Goal: Task Accomplishment & Management: Manage account settings

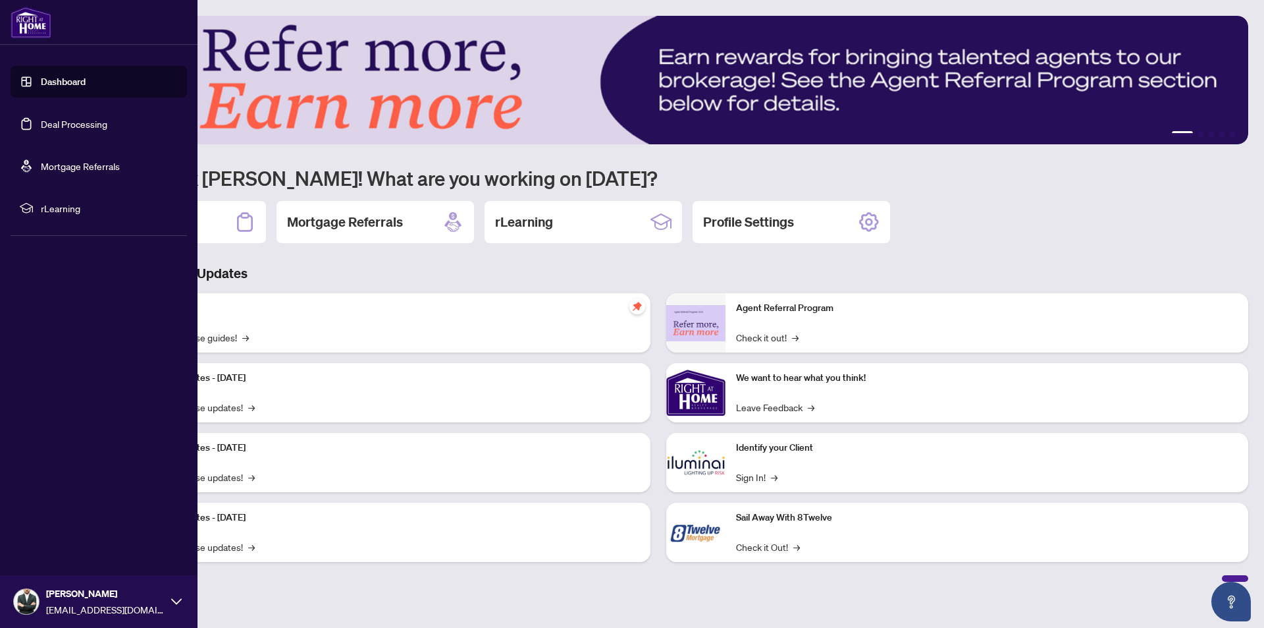
click at [45, 82] on link "Dashboard" at bounding box center [63, 82] width 45 height 12
click at [55, 84] on link "Dashboard" at bounding box center [63, 82] width 45 height 12
click at [75, 128] on link "Deal Processing" at bounding box center [74, 124] width 67 height 12
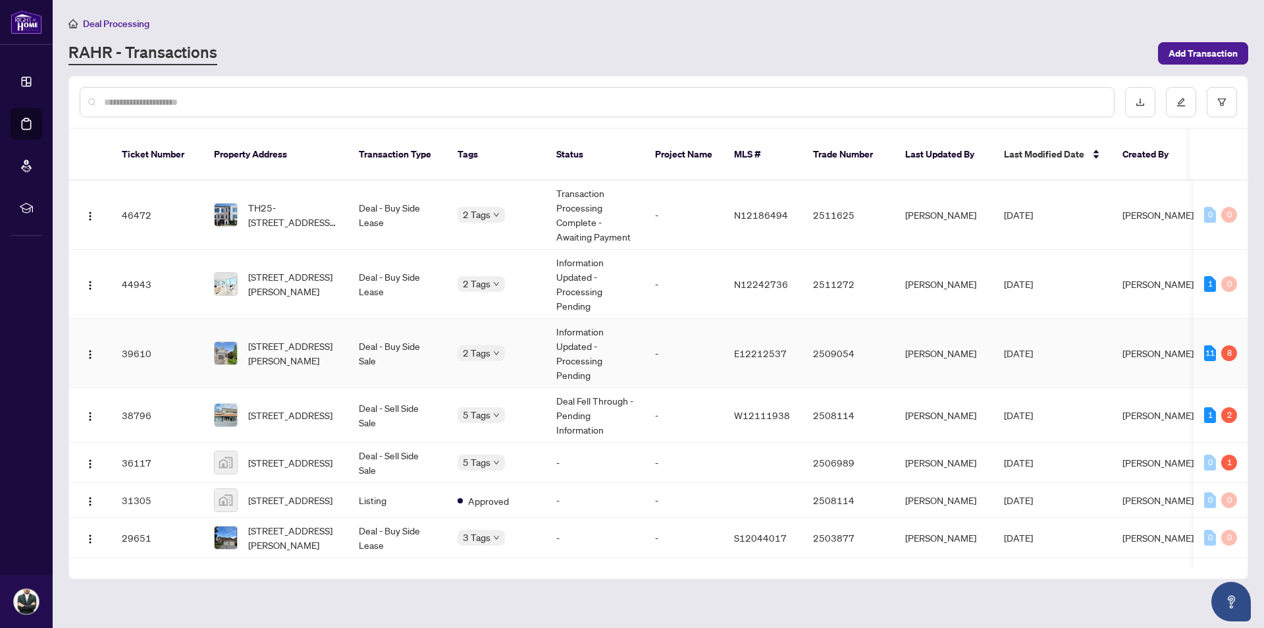
click at [660, 329] on td "-" at bounding box center [684, 353] width 79 height 69
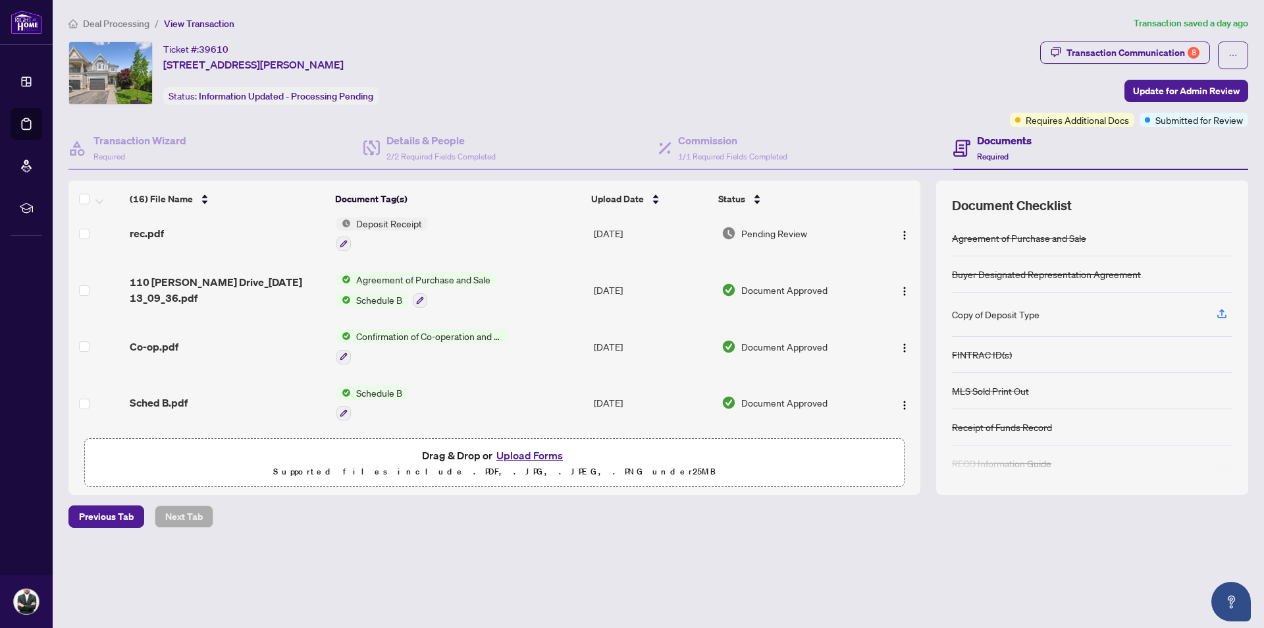
scroll to position [682, 0]
click at [129, 25] on span "Deal Processing" at bounding box center [116, 24] width 67 height 12
